Goal: Find specific page/section

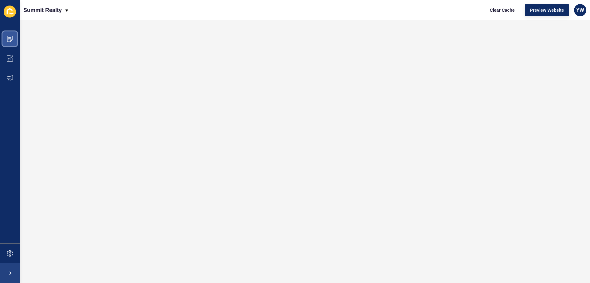
click at [15, 39] on span at bounding box center [10, 39] width 20 height 20
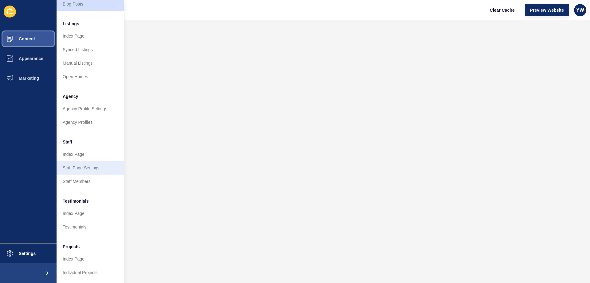
scroll to position [82, 0]
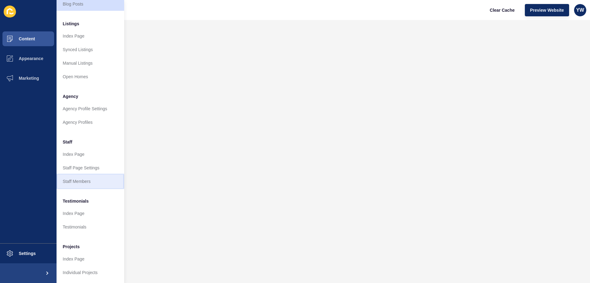
click at [89, 177] on link "Staff Members" at bounding box center [91, 181] width 68 height 14
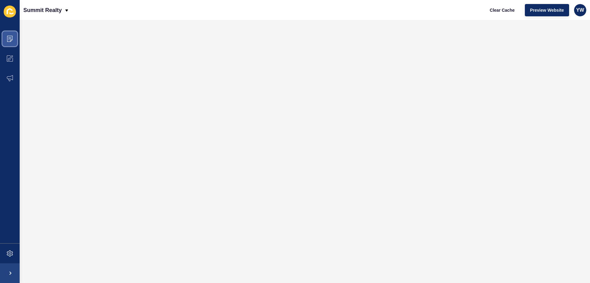
click at [14, 36] on span at bounding box center [10, 39] width 20 height 20
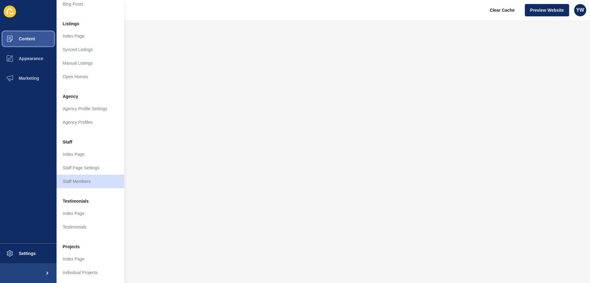
scroll to position [82, 0]
click at [85, 229] on ul "General Content Pages Media Library Blog Index Page Blog Posts Listings Index P…" at bounding box center [91, 102] width 68 height 353
click at [84, 224] on link "Testimonials" at bounding box center [91, 227] width 68 height 14
